Goal: Task Accomplishment & Management: Complete application form

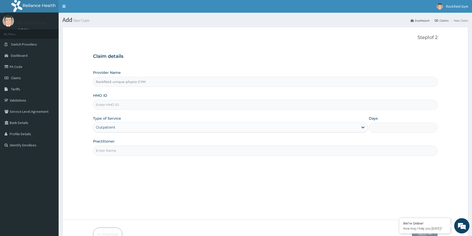
type input "Rockfield unique physio GYM"
type input "1"
click at [162, 105] on input "HMO ID" at bounding box center [265, 105] width 345 height 10
drag, startPoint x: 163, startPoint y: 105, endPoint x: 167, endPoint y: 104, distance: 4.0
click at [164, 105] on input "HMO ID" at bounding box center [265, 105] width 345 height 10
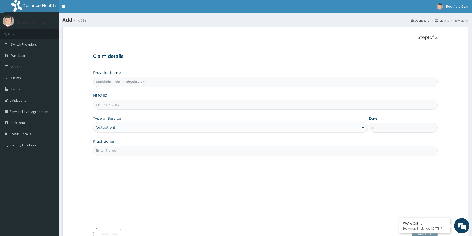
click at [167, 104] on input "HMO ID" at bounding box center [265, 105] width 345 height 10
type input "ABP/10083/A"
click at [117, 151] on input "Practitioner" at bounding box center [265, 151] width 345 height 10
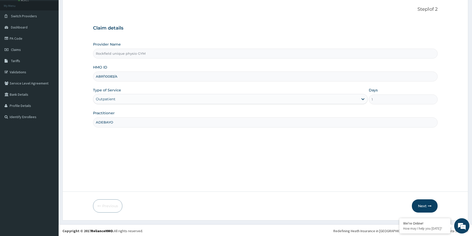
scroll to position [30, 0]
type input "ADEBAYO"
click at [424, 205] on button "Next" at bounding box center [425, 204] width 26 height 13
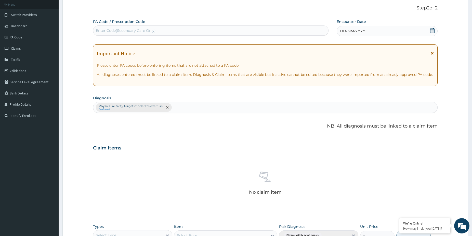
scroll to position [126, 0]
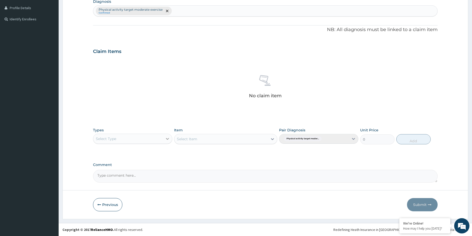
click at [167, 140] on icon at bounding box center [167, 138] width 5 height 5
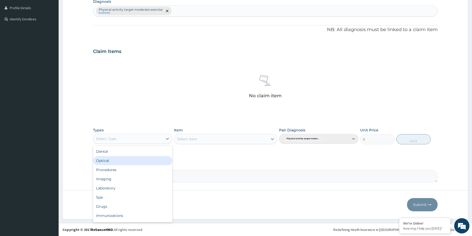
scroll to position [17, 0]
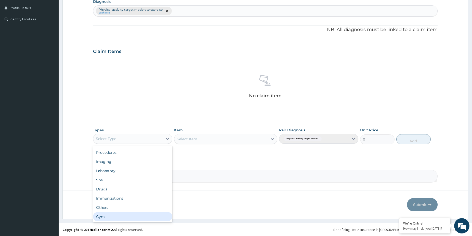
click at [156, 217] on div "Gym" at bounding box center [132, 216] width 79 height 9
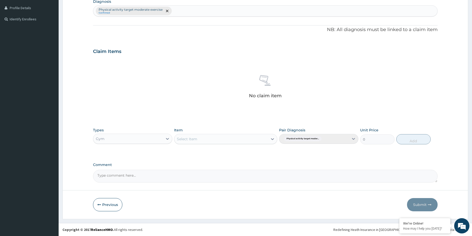
click at [264, 141] on div "Select Item" at bounding box center [221, 139] width 94 height 8
click at [243, 153] on div "GYM" at bounding box center [225, 151] width 103 height 9
click at [411, 141] on button "Add" at bounding box center [413, 139] width 34 height 10
type input "0"
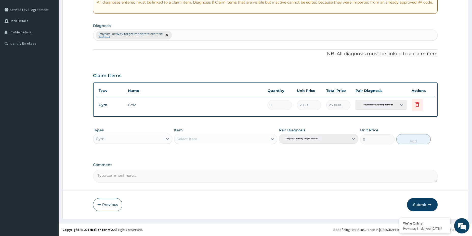
scroll to position [102, 0]
type input "0.00"
type input "2"
type input "5000.00"
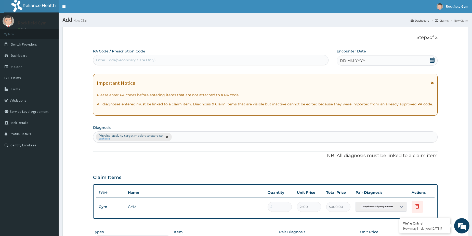
type input "2"
click at [224, 59] on div "Enter Code(Secondary Care Only)" at bounding box center [210, 60] width 235 height 8
type input "PA/9E529E"
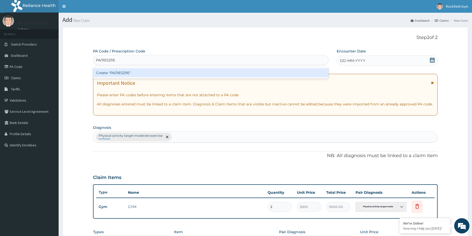
click at [170, 71] on div "Create "PA/9E529E"" at bounding box center [211, 72] width 236 height 9
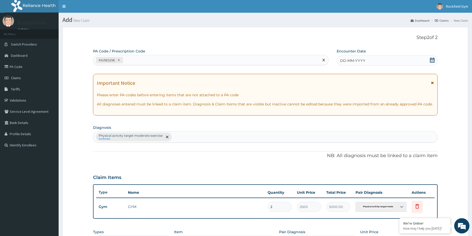
click at [434, 61] on icon at bounding box center [432, 60] width 5 height 5
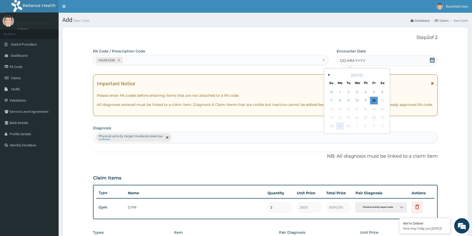
click at [341, 126] on div "29" at bounding box center [340, 127] width 8 height 8
click at [329, 75] on button "Previous Month" at bounding box center [328, 75] width 3 height 3
click at [341, 125] on div "25" at bounding box center [340, 127] width 8 height 8
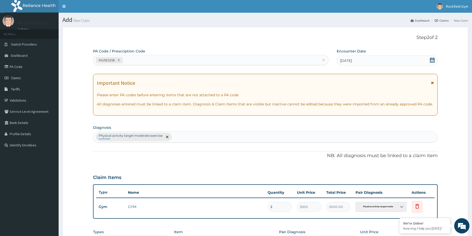
scroll to position [102, 0]
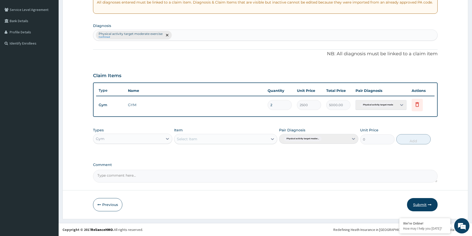
click at [420, 206] on button "Submit" at bounding box center [422, 204] width 31 height 13
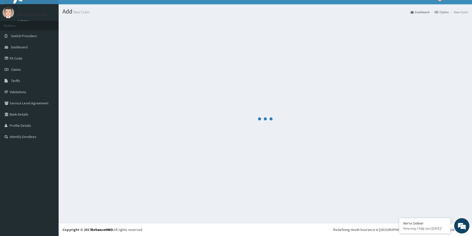
scroll to position [8, 0]
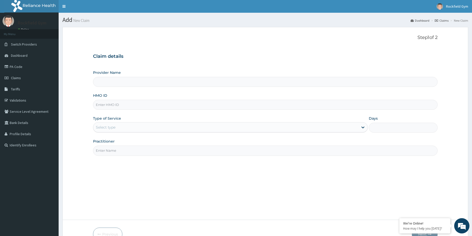
type input "Rockfield unique physio GYM"
type input "1"
click at [146, 105] on input "HMO ID" at bounding box center [265, 105] width 345 height 10
type input "EMP/11287/A"
click at [133, 154] on input "Practitioner" at bounding box center [265, 151] width 345 height 10
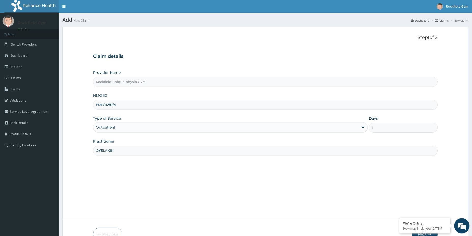
scroll to position [30, 0]
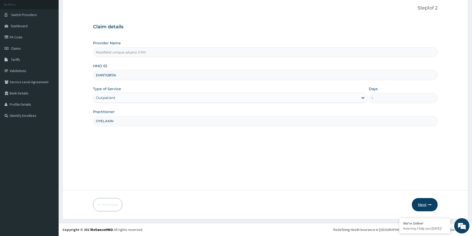
type input "OYELAKIN"
click at [423, 205] on button "Next" at bounding box center [425, 204] width 26 height 13
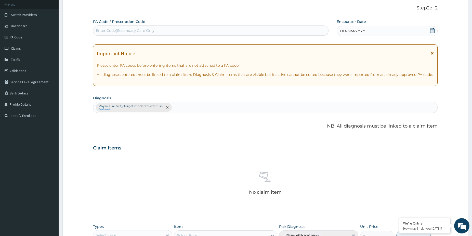
click at [432, 32] on icon at bounding box center [432, 30] width 5 height 5
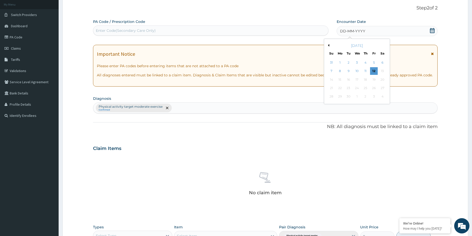
click at [329, 46] on button "Previous Month" at bounding box center [328, 45] width 3 height 3
click at [374, 97] on div "29" at bounding box center [374, 97] width 8 height 8
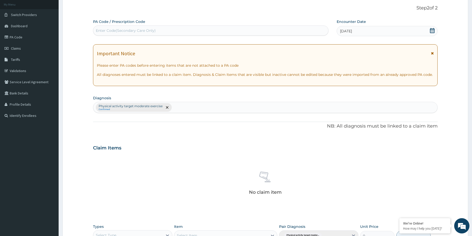
scroll to position [126, 0]
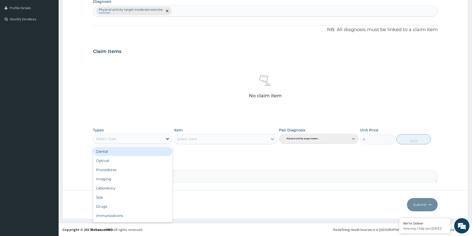
click at [166, 139] on icon at bounding box center [167, 138] width 5 height 5
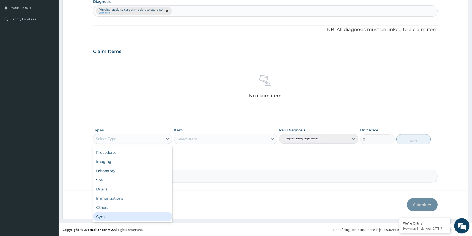
click at [121, 215] on div "Gym" at bounding box center [132, 216] width 79 height 9
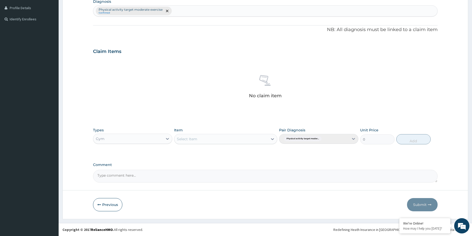
click at [262, 141] on div "Select Item" at bounding box center [221, 139] width 94 height 8
click at [237, 152] on div "GYM" at bounding box center [225, 151] width 103 height 9
click at [418, 143] on button "Add" at bounding box center [413, 139] width 34 height 10
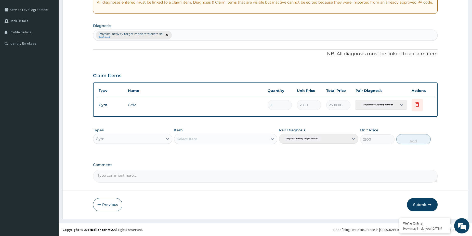
type input "0"
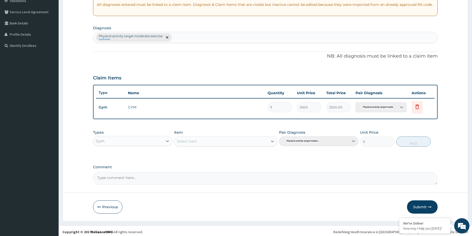
scroll to position [0, 0]
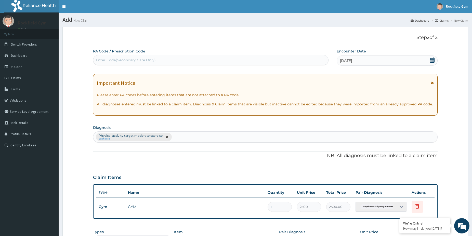
click at [127, 60] on div "Enter Code(Secondary Care Only)" at bounding box center [126, 60] width 60 height 5
type input "PA/F53BE3"
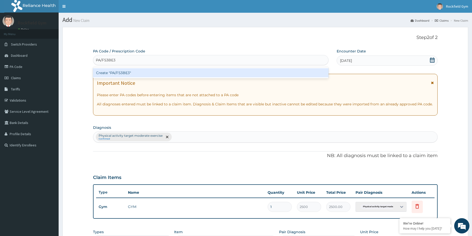
click at [121, 74] on div "Create "PA/F53BE3"" at bounding box center [211, 72] width 236 height 9
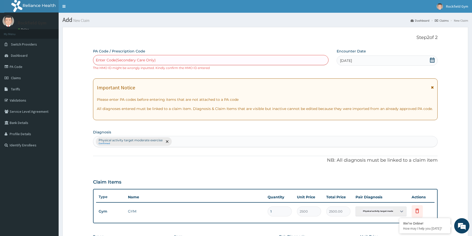
click at [143, 56] on div "Enter Code(Secondary Care Only)" at bounding box center [210, 60] width 235 height 8
type input "PA/F53B63"
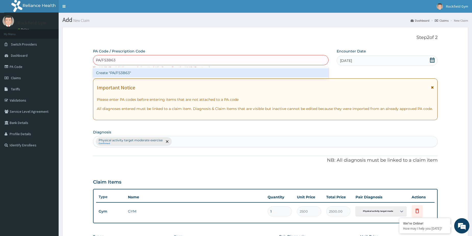
click at [121, 72] on div "Create "PA/F53B63"" at bounding box center [211, 72] width 236 height 9
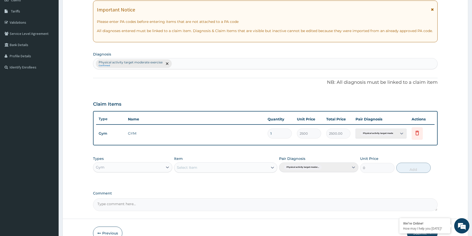
scroll to position [107, 0]
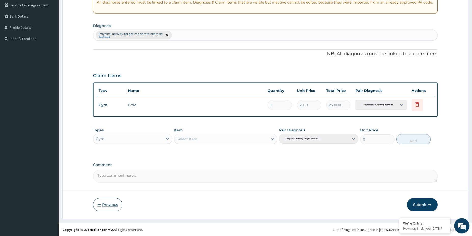
click at [102, 205] on button "Previous" at bounding box center [107, 204] width 29 height 13
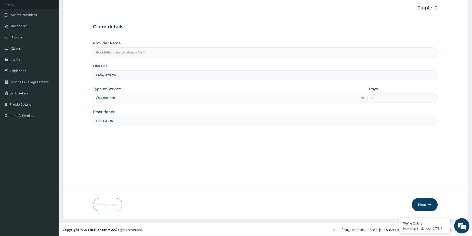
click at [101, 76] on input "EMP/11287/A" at bounding box center [265, 75] width 345 height 10
type input "ENP/11287/A"
click at [423, 205] on button "Next" at bounding box center [425, 204] width 26 height 13
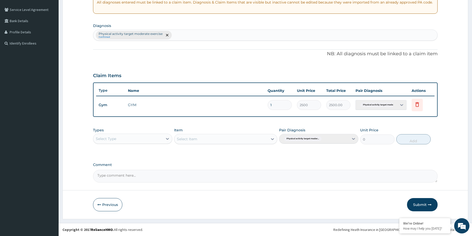
scroll to position [24, 0]
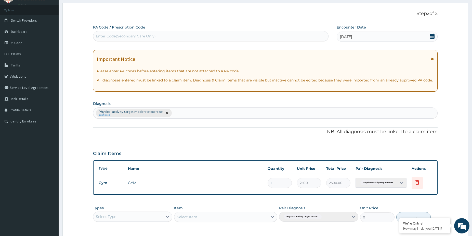
click at [277, 185] on input "1" at bounding box center [280, 183] width 24 height 10
type input "0.00"
type input "2"
type input "5000.00"
type input "2"
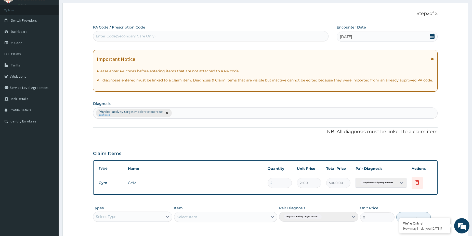
click at [160, 34] on div "Enter Code(Secondary Care Only)" at bounding box center [210, 36] width 235 height 8
click at [275, 184] on input "2" at bounding box center [280, 183] width 24 height 10
type input "0.00"
type input "1"
type input "2500.00"
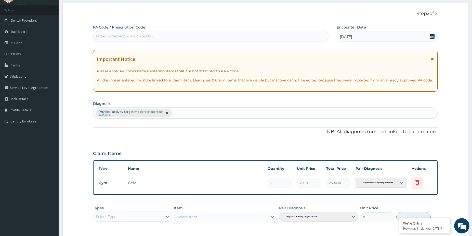
type input "1"
click at [180, 39] on div "Enter Code(Secondary Care Only)" at bounding box center [210, 36] width 235 height 8
click at [189, 36] on div "Enter Code(Secondary Care Only)" at bounding box center [210, 36] width 235 height 8
type input "PA"
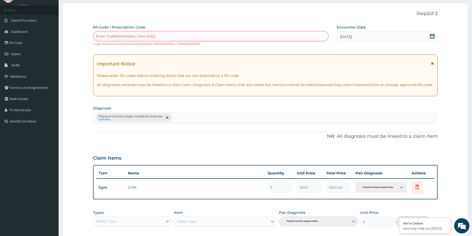
click at [223, 35] on div "Enter Code(Secondary Care Only)" at bounding box center [210, 36] width 235 height 8
type input "PA/F53B63"
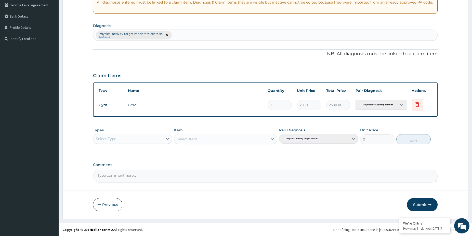
scroll to position [0, 0]
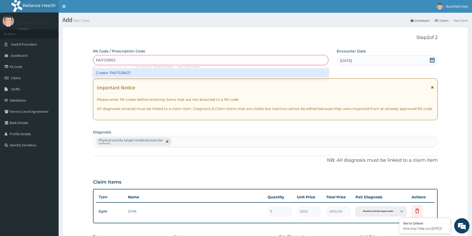
click at [121, 72] on div "Create "PA/F53B63"" at bounding box center [211, 72] width 236 height 9
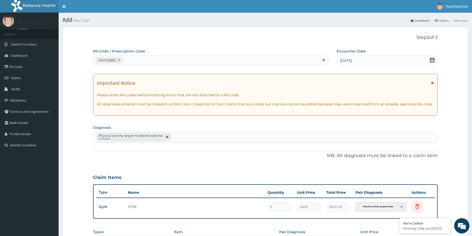
scroll to position [102, 0]
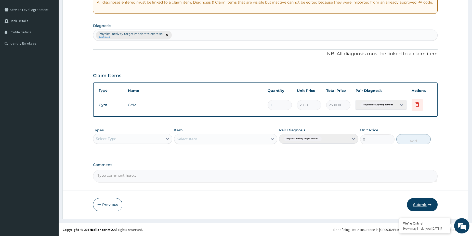
click at [421, 205] on button "Submit" at bounding box center [422, 204] width 31 height 13
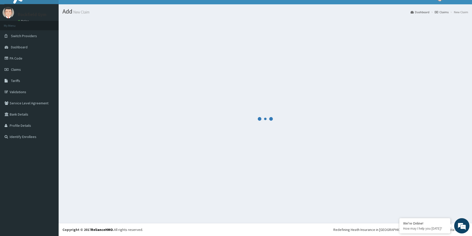
scroll to position [8, 0]
